Goal: Task Accomplishment & Management: Manage account settings

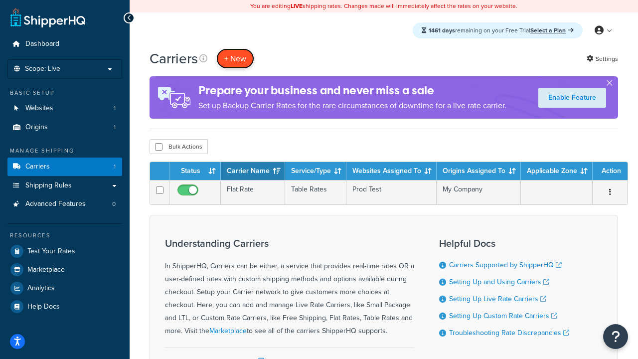
click at [235, 58] on button "+ New" at bounding box center [235, 58] width 38 height 20
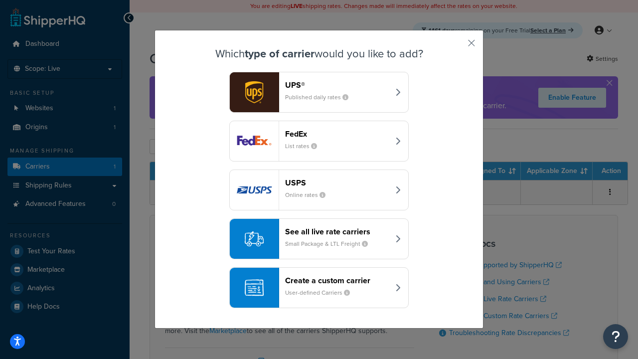
click at [337, 134] on header "FedEx" at bounding box center [337, 133] width 104 height 9
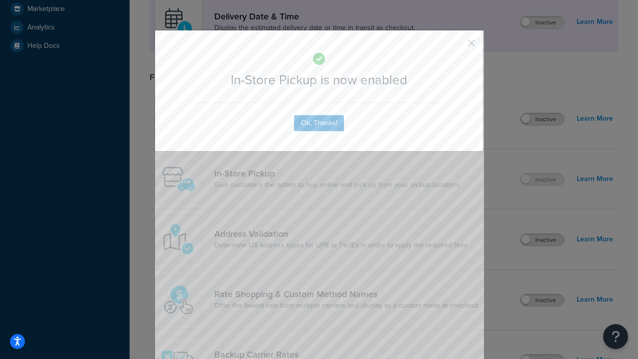
click at [457, 46] on button "button" at bounding box center [457, 46] width 2 height 2
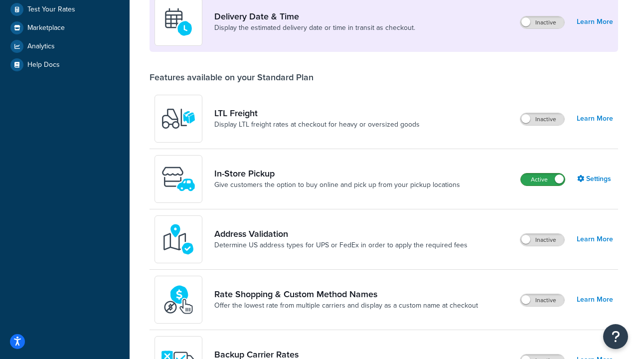
click at [543, 180] on label "Active" at bounding box center [543, 180] width 44 height 12
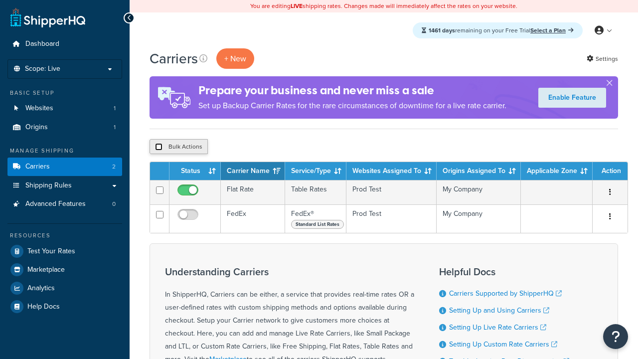
click at [159, 147] on input "checkbox" at bounding box center [158, 146] width 7 height 7
checkbox input "true"
click at [0, 0] on button "Delete" at bounding box center [0, 0] width 0 height 0
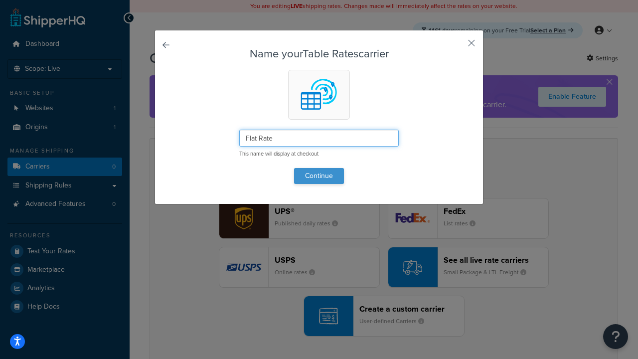
type input "Flat Rate"
click at [319, 176] on button "Continue" at bounding box center [319, 176] width 50 height 16
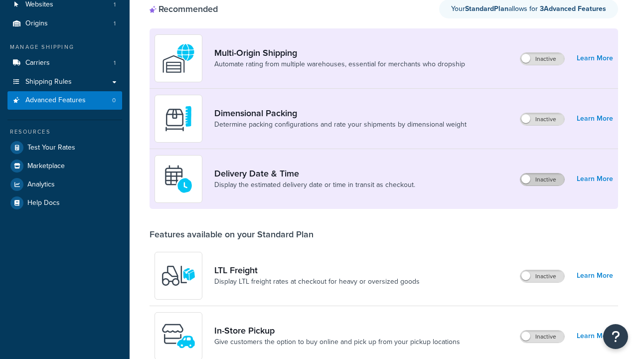
click at [543, 174] on label "Inactive" at bounding box center [543, 180] width 44 height 12
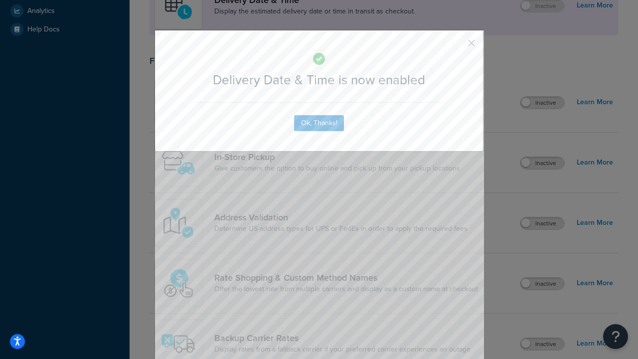
scroll to position [296, 0]
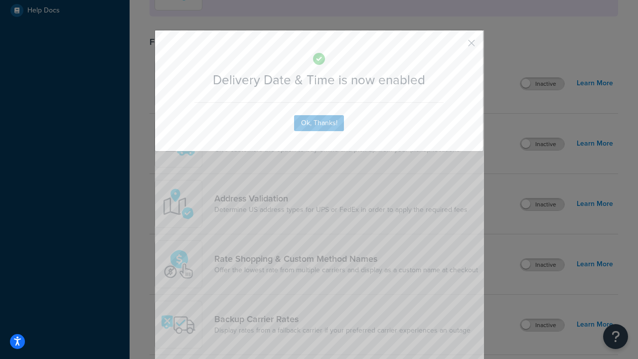
click at [457, 46] on button "button" at bounding box center [457, 46] width 2 height 2
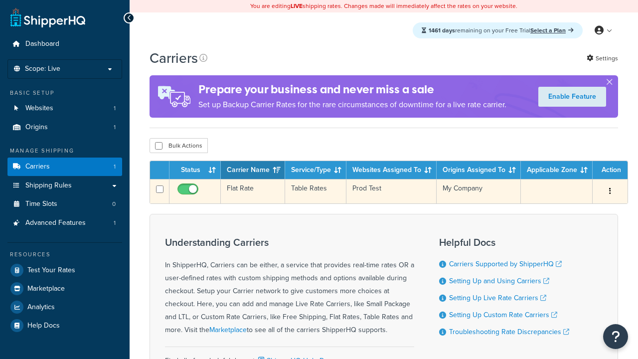
click at [253, 192] on td "Flat Rate" at bounding box center [253, 191] width 64 height 24
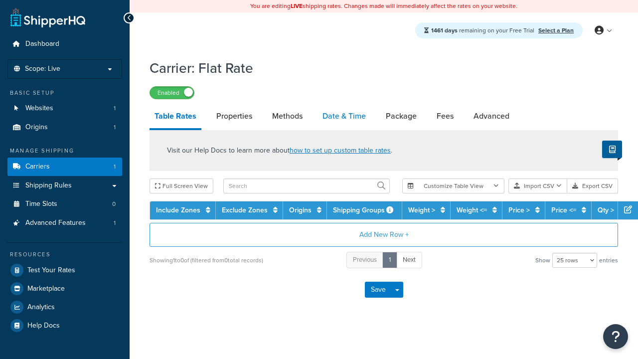
click at [344, 117] on link "Date & Time" at bounding box center [344, 116] width 53 height 24
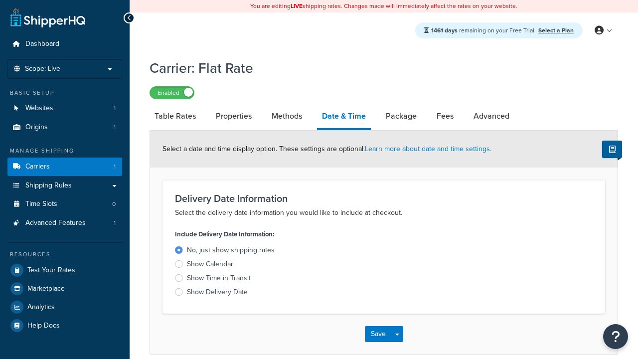
click at [219, 280] on div "Show Time in Transit" at bounding box center [219, 278] width 64 height 10
click at [0, 0] on input "Show Time in Transit" at bounding box center [0, 0] width 0 height 0
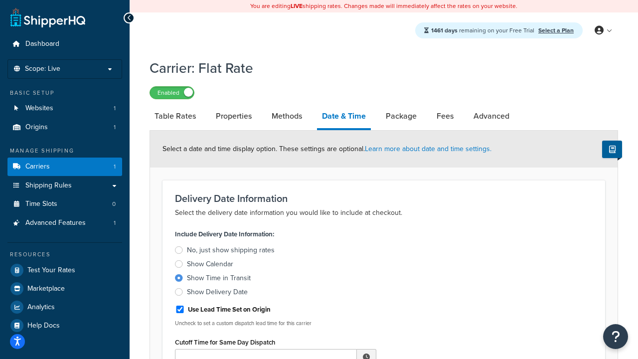
click at [219, 280] on div "Show Time in Transit" at bounding box center [219, 278] width 64 height 10
click at [0, 0] on input "Show Time in Transit" at bounding box center [0, 0] width 0 height 0
type input "11:00 AM"
type input "5"
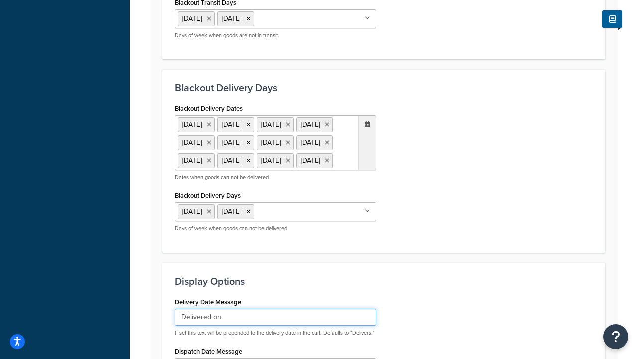
type input "Delivered on:"
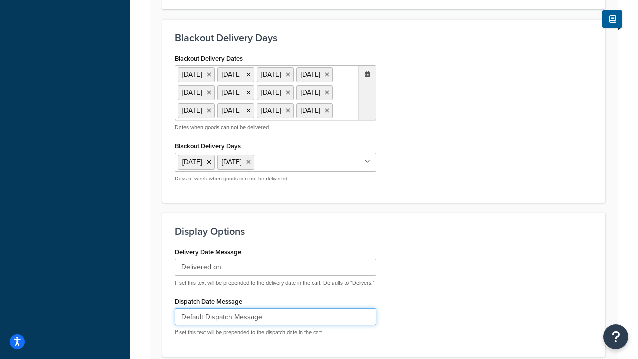
type input "Default Dispatch Message"
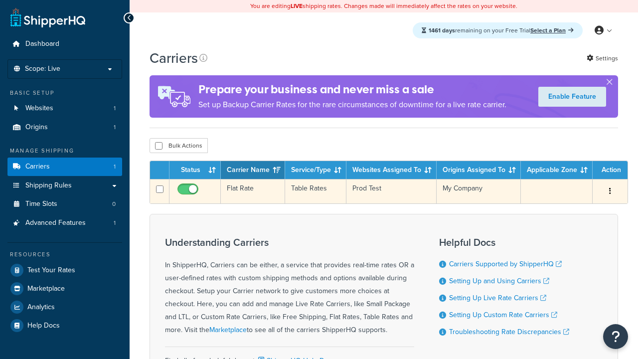
click at [253, 191] on td "Flat Rate" at bounding box center [253, 191] width 64 height 24
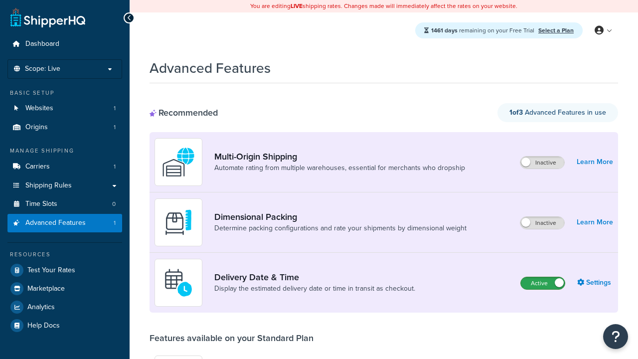
click at [543, 283] on label "Active" at bounding box center [543, 283] width 44 height 12
